Goal: Information Seeking & Learning: Find specific fact

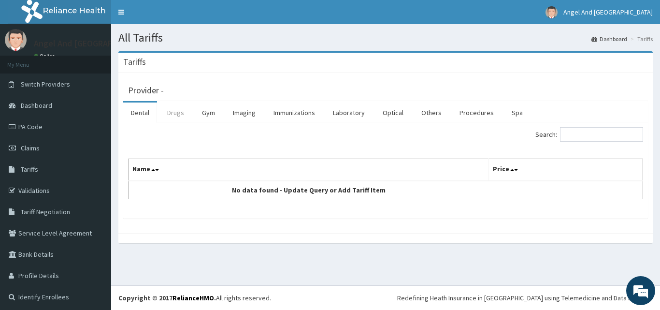
click at [177, 115] on link "Drugs" at bounding box center [175, 112] width 32 height 20
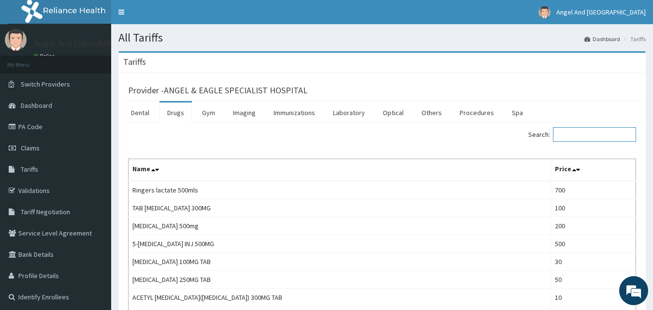
click at [582, 138] on input "Search:" at bounding box center [594, 134] width 83 height 14
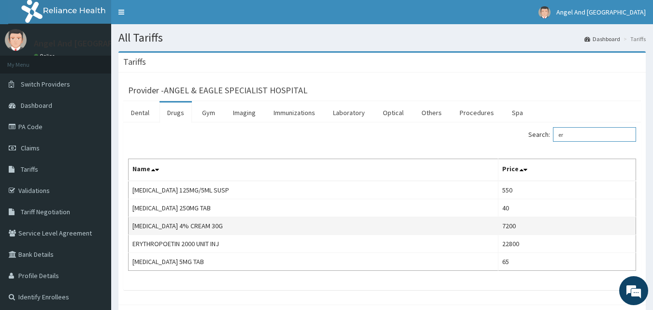
type input "e"
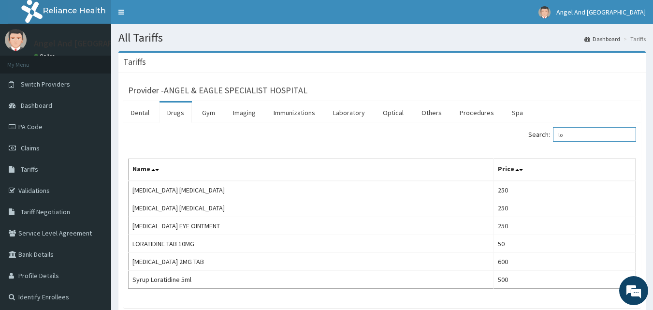
type input "l"
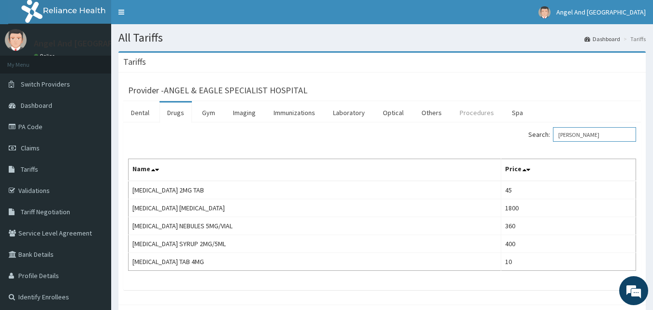
type input "[PERSON_NAME]"
click at [467, 110] on link "Procedures" at bounding box center [477, 112] width 50 height 20
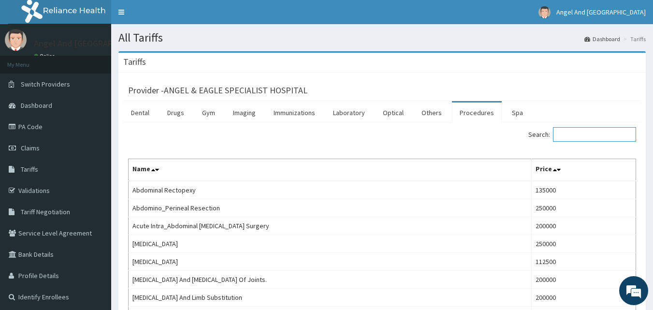
click at [589, 130] on input "Search:" at bounding box center [594, 134] width 83 height 14
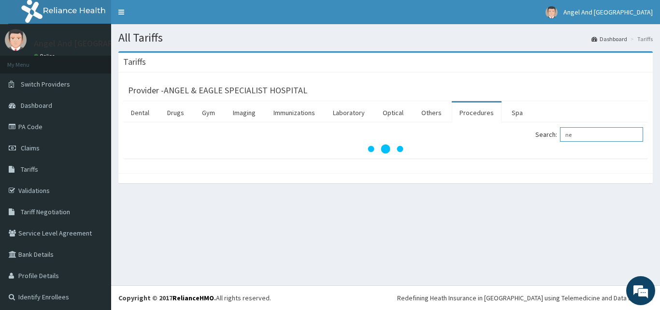
type input "n"
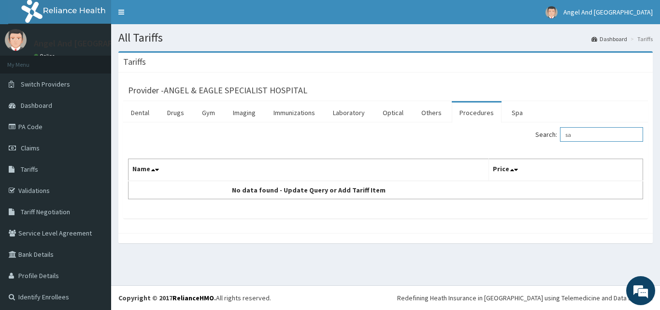
type input "s"
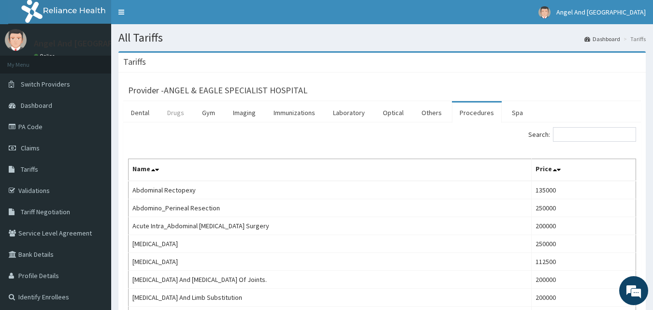
click at [179, 113] on link "Drugs" at bounding box center [175, 112] width 32 height 20
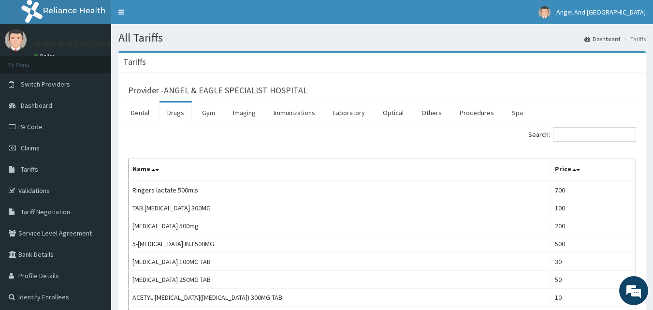
click at [603, 143] on div "Search:" at bounding box center [512, 135] width 247 height 17
click at [600, 141] on input "Search:" at bounding box center [594, 134] width 83 height 14
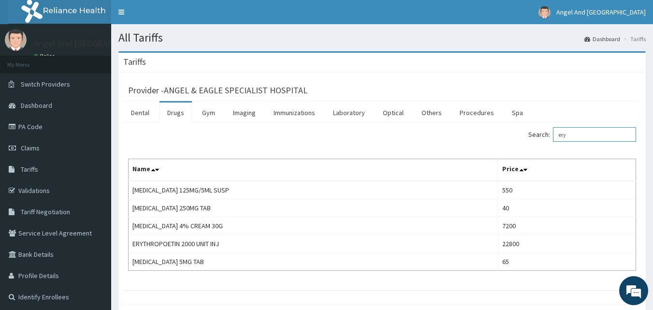
type input "ery"
click at [32, 126] on link "PA Code" at bounding box center [55, 126] width 111 height 21
